Goal: Task Accomplishment & Management: Manage account settings

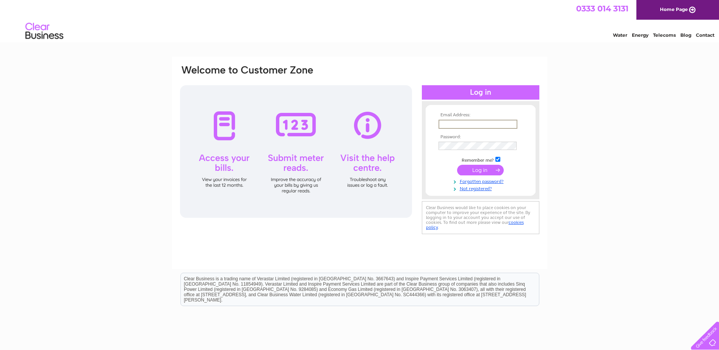
click at [445, 122] on input "text" at bounding box center [478, 124] width 79 height 9
type input "N.Murphy@hotter.com"
click at [497, 160] on input "checkbox" at bounding box center [497, 159] width 5 height 5
checkbox input "false"
click at [477, 169] on input "submit" at bounding box center [480, 169] width 47 height 11
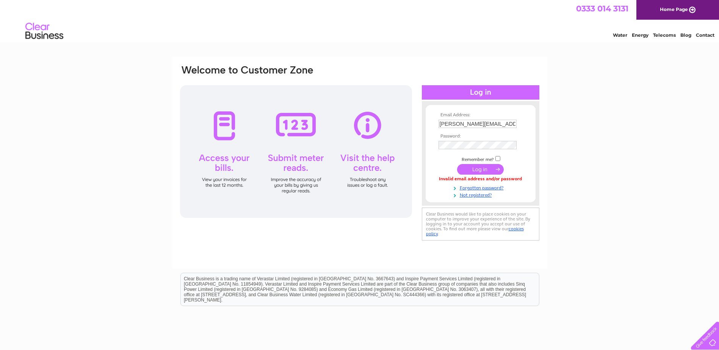
click at [486, 170] on input "submit" at bounding box center [480, 169] width 47 height 11
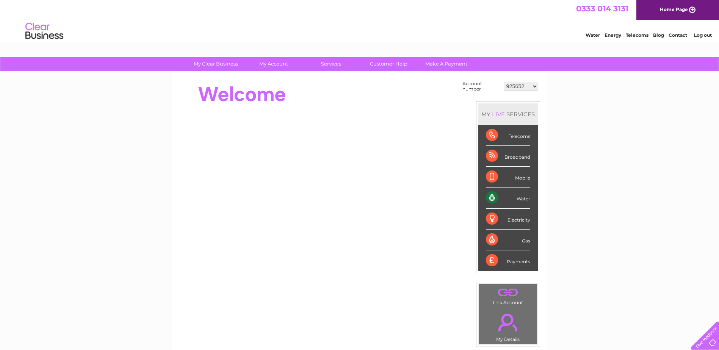
click at [533, 85] on select "925652 30284544" at bounding box center [521, 86] width 34 height 9
select select "30284544"
click at [504, 82] on select "925652 30284544" at bounding box center [521, 86] width 34 height 9
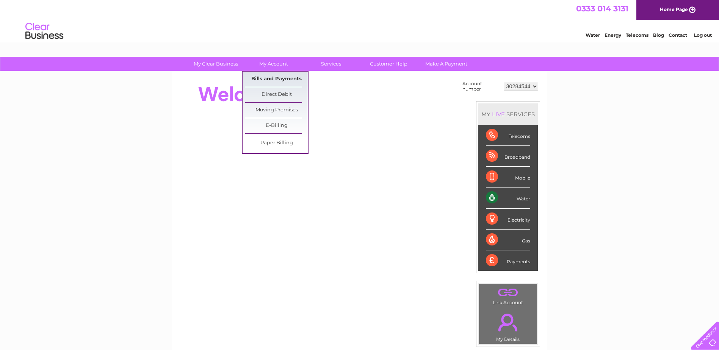
click at [274, 79] on link "Bills and Payments" at bounding box center [276, 79] width 63 height 15
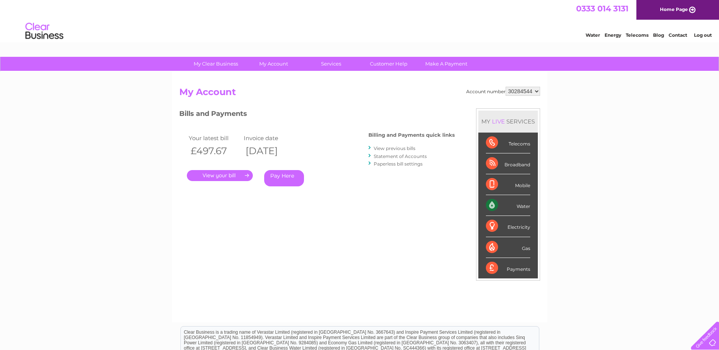
click at [222, 176] on link "." at bounding box center [220, 175] width 66 height 11
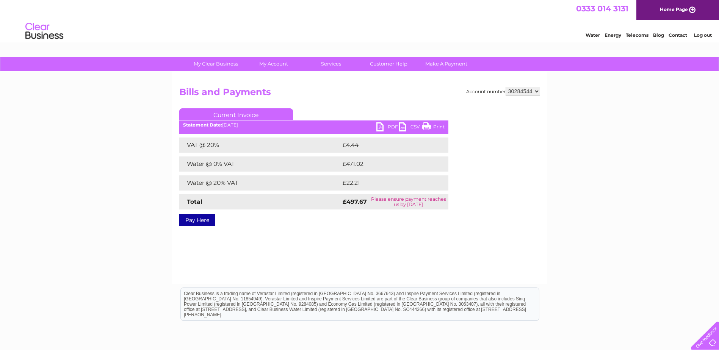
click at [389, 125] on link "PDF" at bounding box center [387, 127] width 23 height 11
click at [700, 34] on link "Log out" at bounding box center [703, 35] width 18 height 6
